Goal: Transaction & Acquisition: Purchase product/service

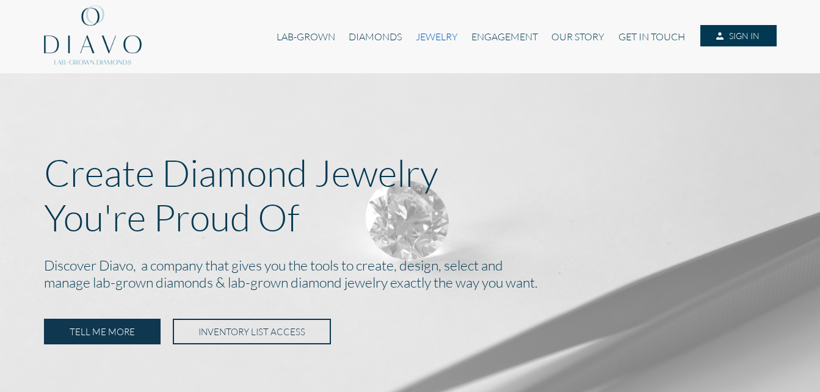
click at [428, 41] on link "JEWELRY" at bounding box center [436, 36] width 56 height 23
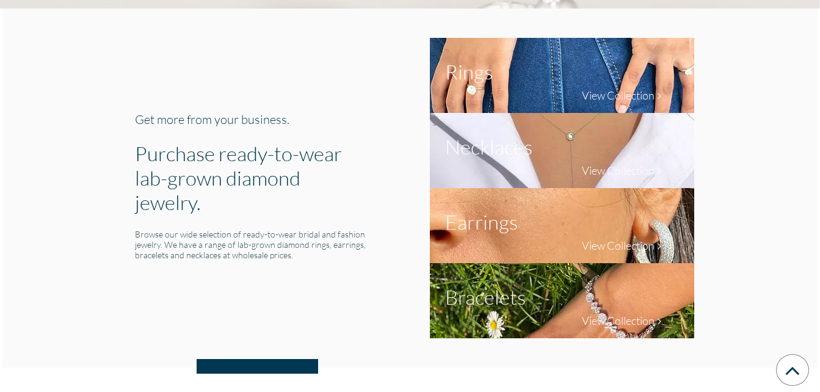
scroll to position [451, 0]
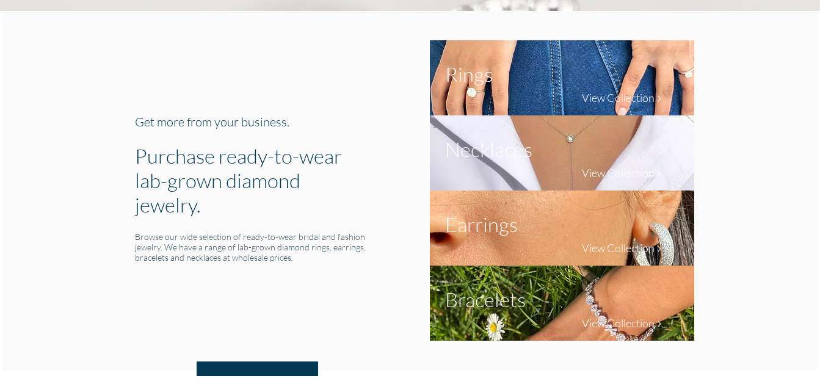
click at [507, 151] on h1 "Necklaces" at bounding box center [488, 149] width 87 height 24
click at [604, 171] on h4 "View Collection" at bounding box center [618, 172] width 73 height 13
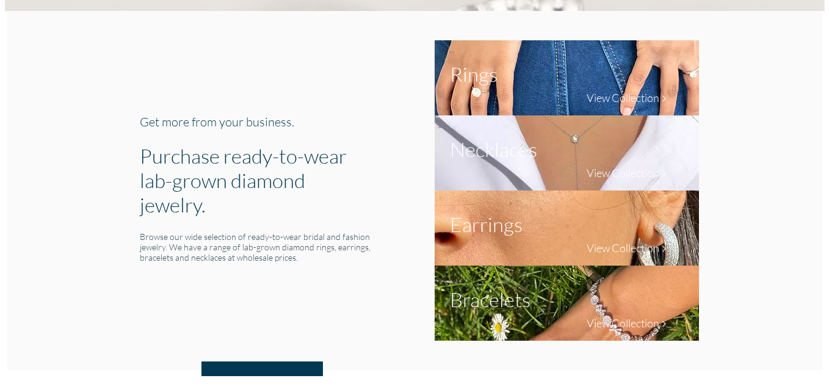
scroll to position [1239, 0]
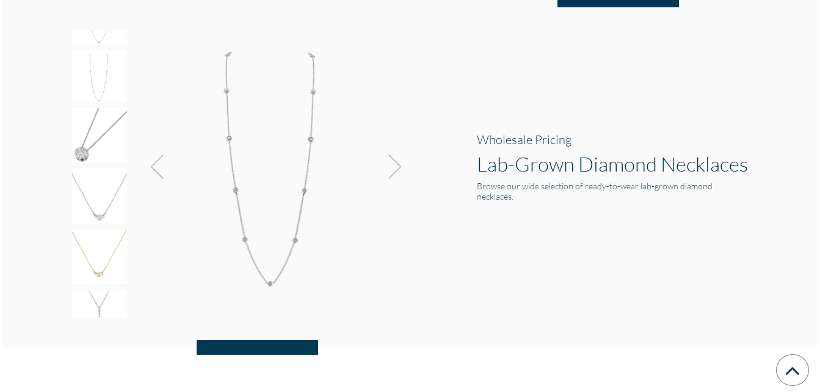
click at [226, 99] on img at bounding box center [274, 162] width 275 height 262
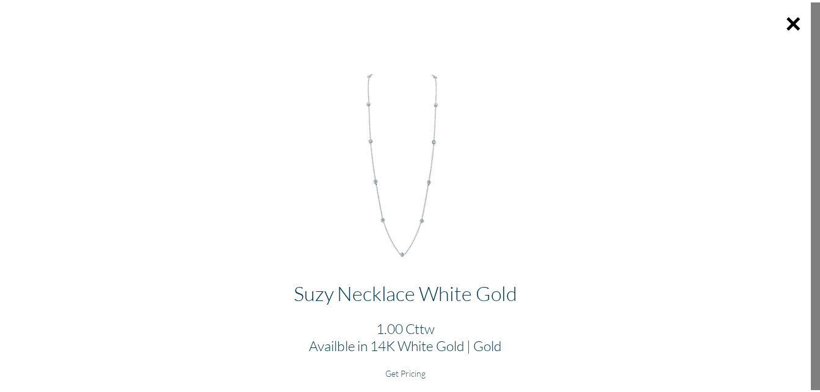
scroll to position [1, 0]
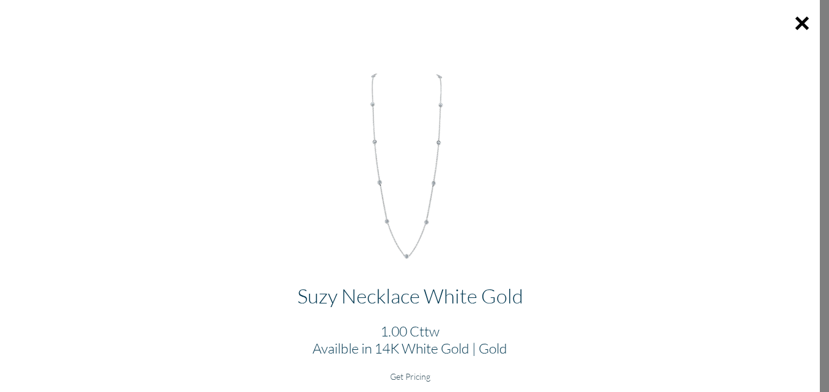
click at [412, 184] on img at bounding box center [410, 160] width 216 height 206
click at [403, 377] on h6 "Get Pricing" at bounding box center [410, 376] width 800 height 10
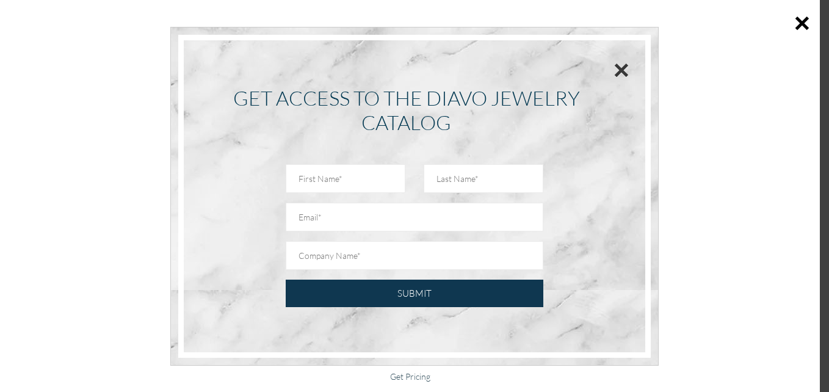
click at [616, 67] on button "×" at bounding box center [621, 69] width 16 height 27
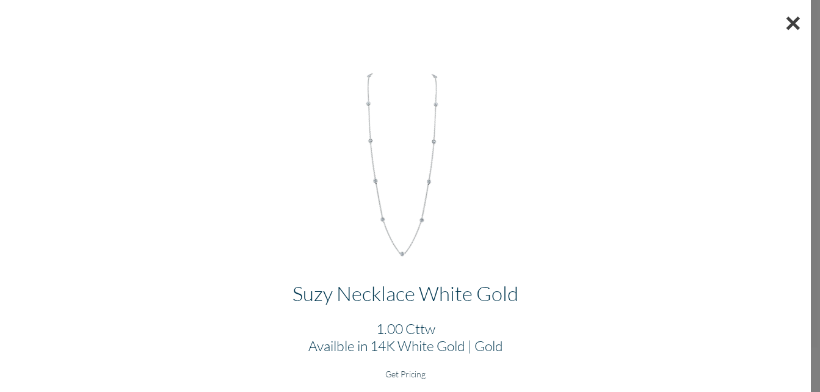
click at [794, 29] on button "×" at bounding box center [792, 22] width 35 height 47
